Goal: Task Accomplishment & Management: Manage account settings

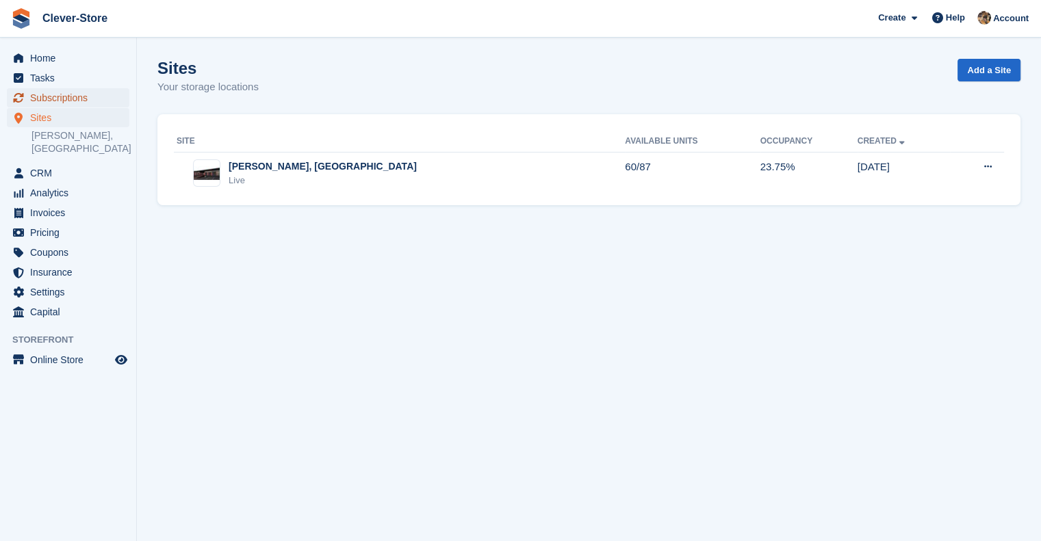
click at [83, 90] on span "Subscriptions" at bounding box center [71, 97] width 82 height 19
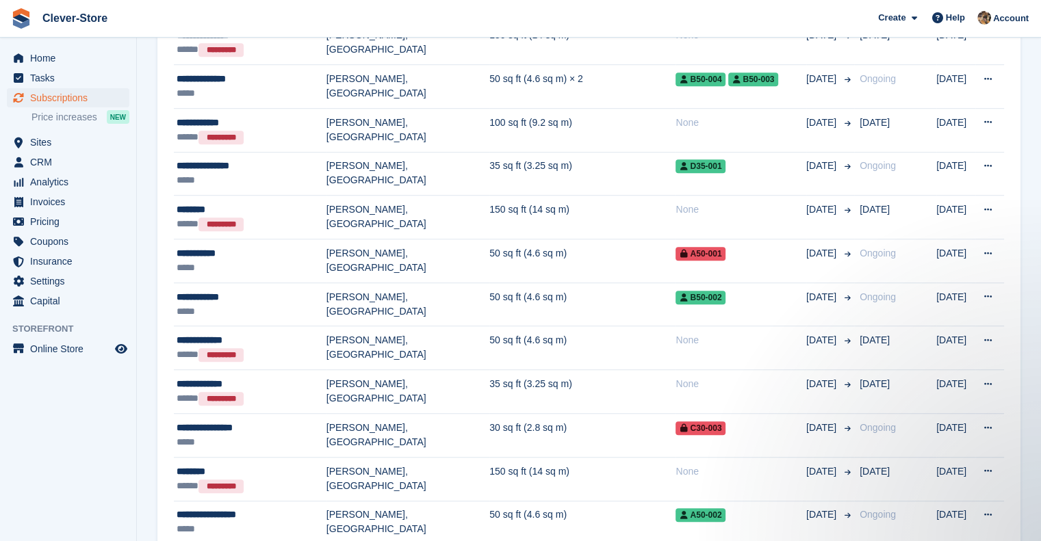
scroll to position [848, 0]
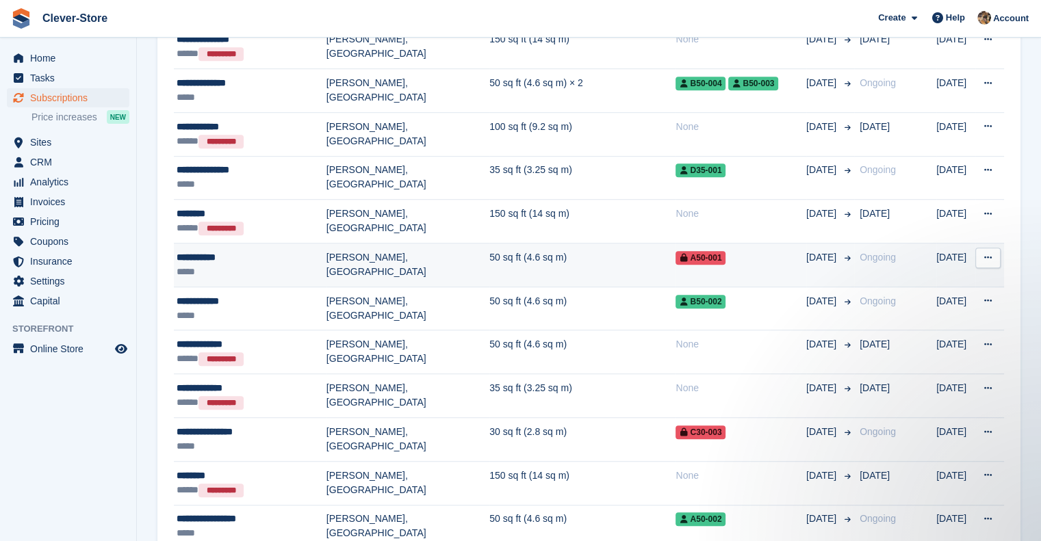
click at [991, 253] on icon at bounding box center [988, 257] width 8 height 9
click at [201, 250] on div "**********" at bounding box center [252, 257] width 150 height 14
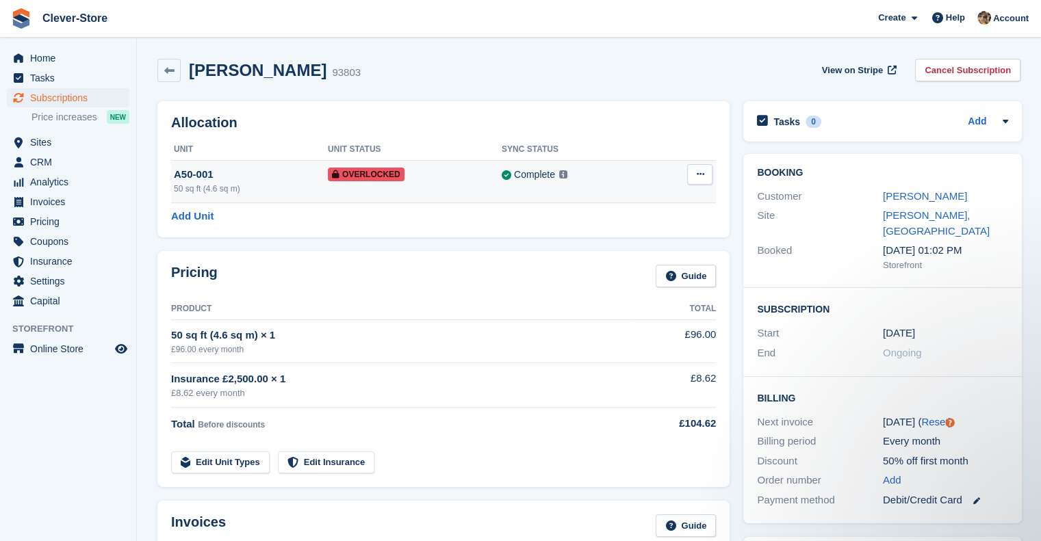
click at [703, 175] on button at bounding box center [699, 174] width 25 height 21
click at [661, 203] on p "Remove Overlock" at bounding box center [646, 201] width 119 height 18
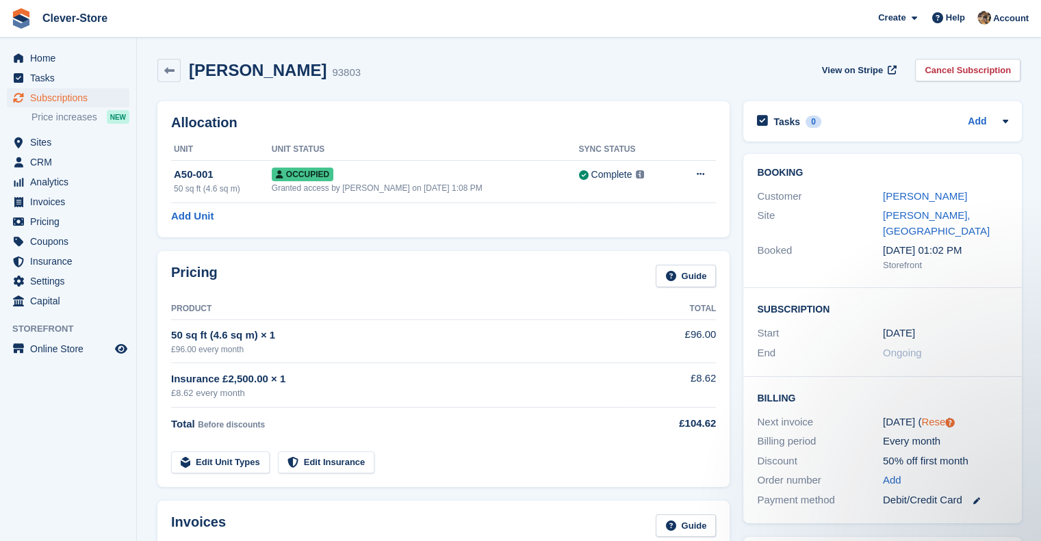
click at [921, 416] on link "Reset" at bounding box center [934, 422] width 27 height 12
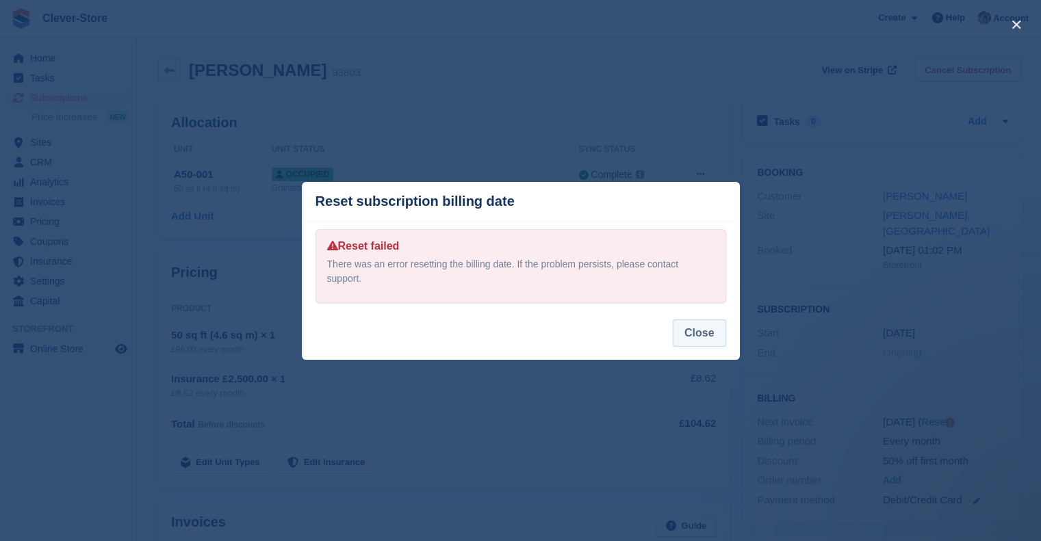
click at [699, 335] on button "Close" at bounding box center [699, 333] width 53 height 27
